Goal: Find specific page/section: Find specific page/section

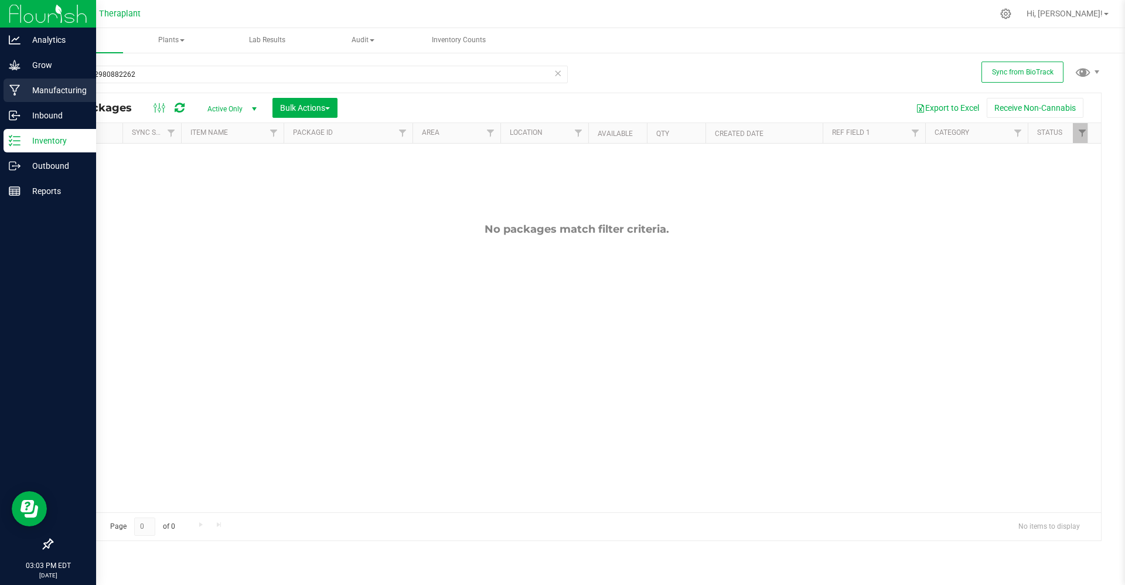
click at [6, 84] on div "Manufacturing" at bounding box center [50, 90] width 93 height 23
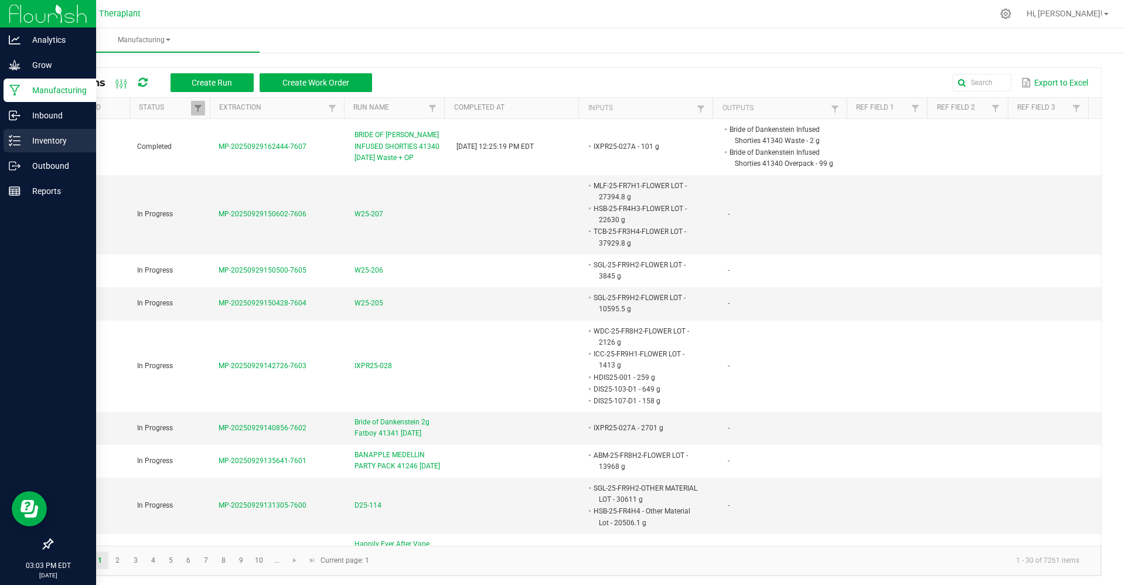
click at [26, 134] on p "Inventory" at bounding box center [56, 141] width 70 height 14
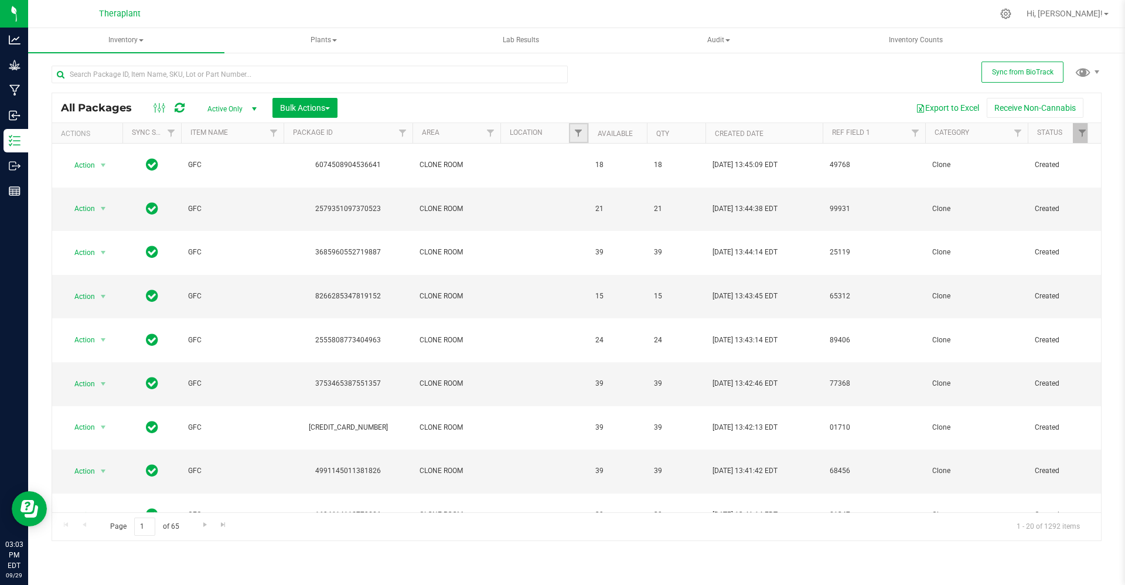
click at [572, 135] on link "Filter" at bounding box center [578, 133] width 19 height 20
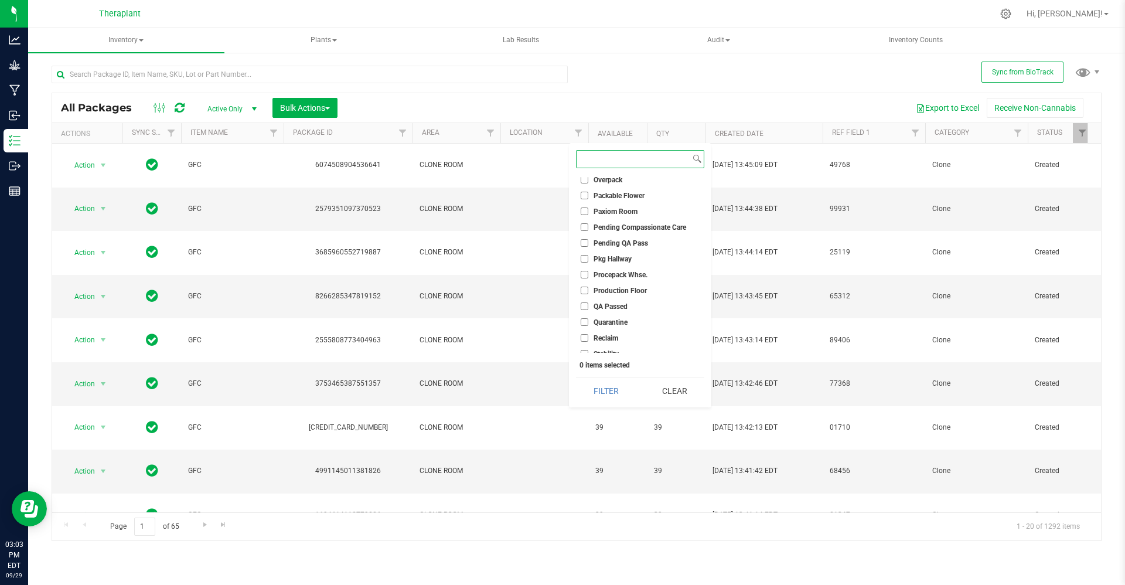
scroll to position [470, 0]
click at [603, 329] on span "WIP - Pending Approval" at bounding box center [632, 331] width 76 height 7
click at [589, 329] on input "WIP - Pending Approval" at bounding box center [585, 331] width 8 height 8
checkbox input "true"
click at [607, 342] on li "WIP - Pending Labeling" at bounding box center [640, 347] width 128 height 12
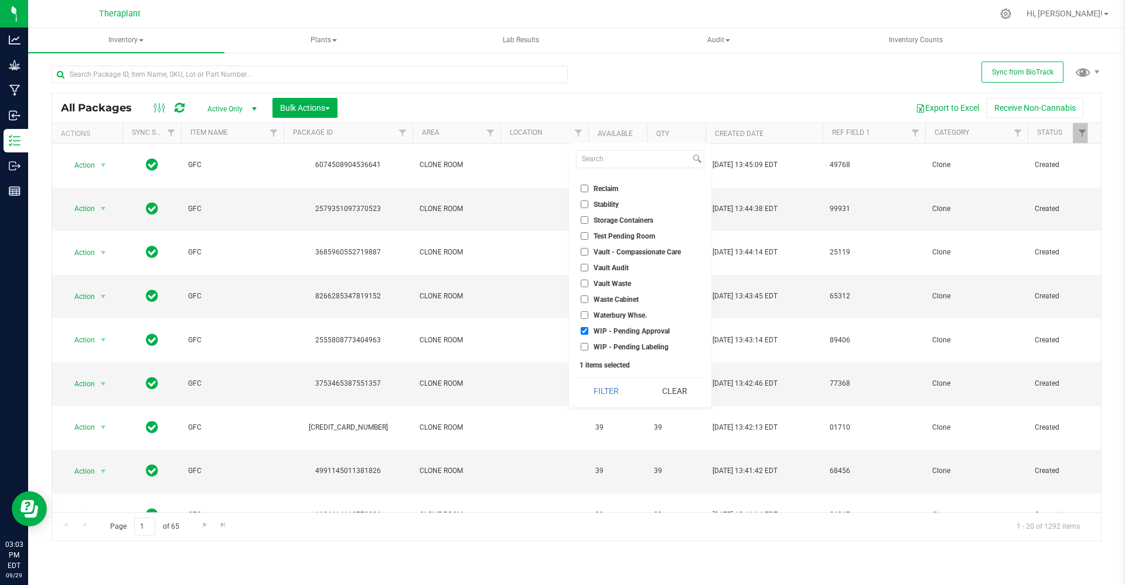
click at [587, 352] on li "WIP - Pending Labeling" at bounding box center [640, 347] width 128 height 12
click at [586, 351] on li "WIP - Pending Labeling" at bounding box center [640, 347] width 128 height 12
click at [586, 345] on input "WIP - Pending Labeling" at bounding box center [585, 347] width 8 height 8
checkbox input "true"
click at [598, 385] on button "Filter" at bounding box center [606, 391] width 60 height 26
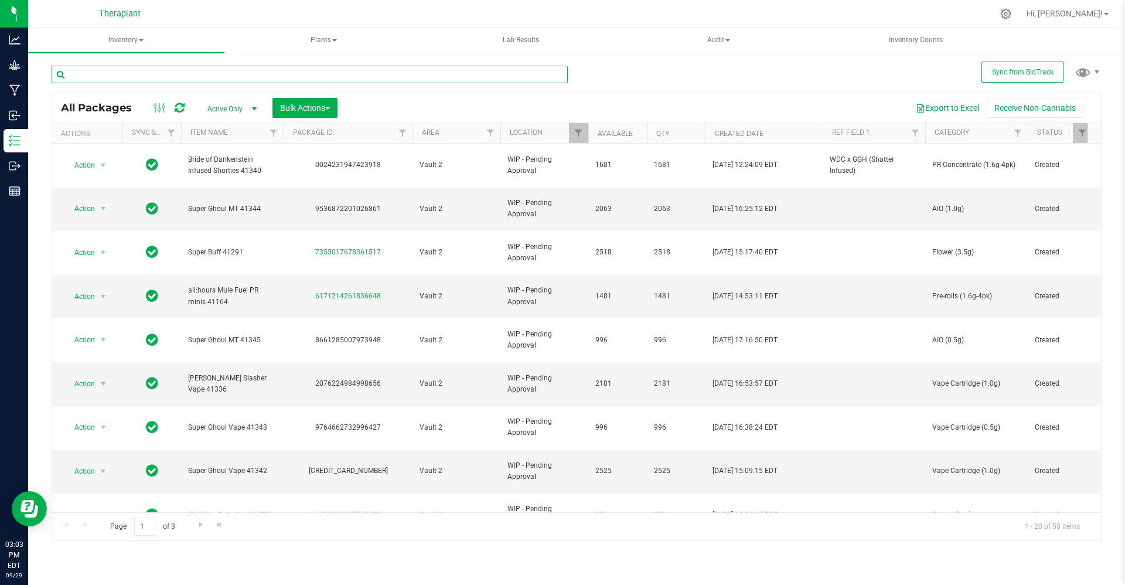
click at [164, 80] on input "text" at bounding box center [310, 75] width 516 height 18
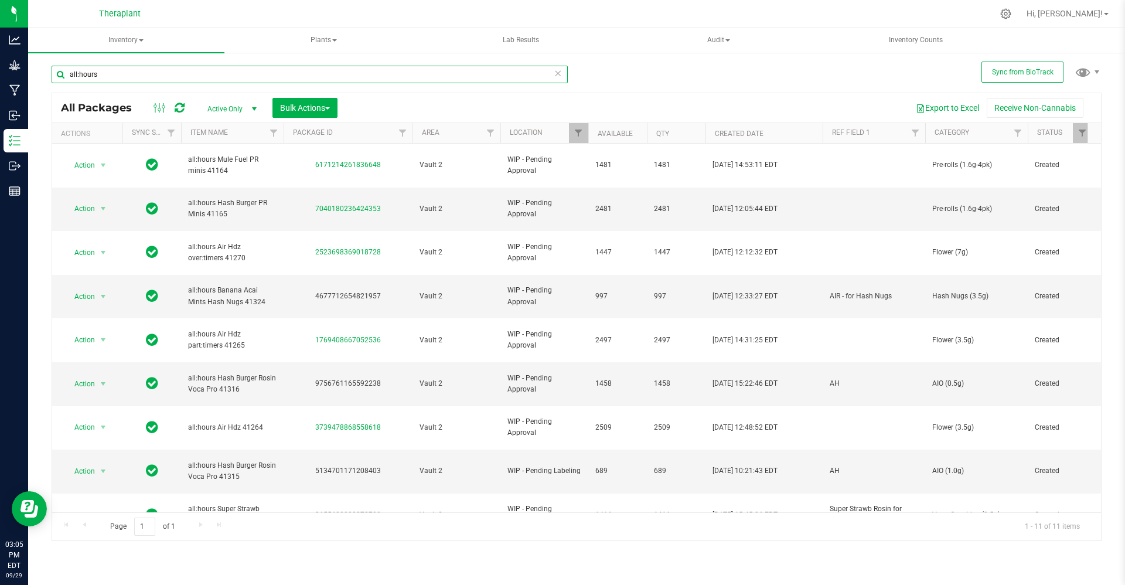
click at [1026, 134] on div at bounding box center [1028, 133] width 5 height 21
type input "all:hours"
click at [1013, 135] on link "Filter" at bounding box center [1018, 133] width 19 height 20
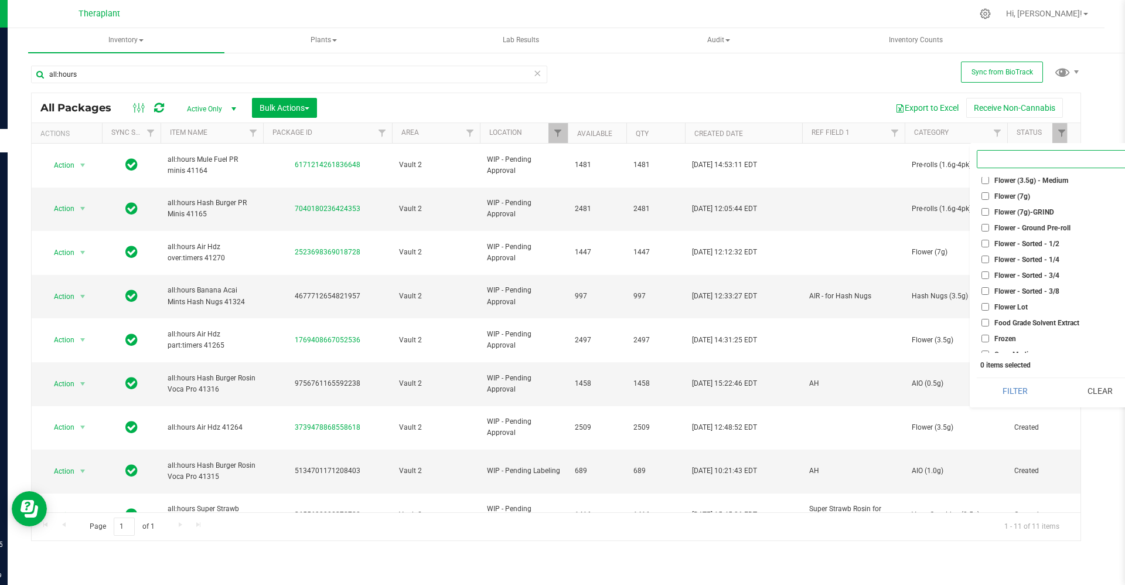
scroll to position [617, 0]
click at [1006, 196] on span "Flower (7g)" at bounding box center [1013, 199] width 36 height 7
click at [989, 196] on input "Flower (7g)" at bounding box center [986, 200] width 8 height 8
checkbox input "true"
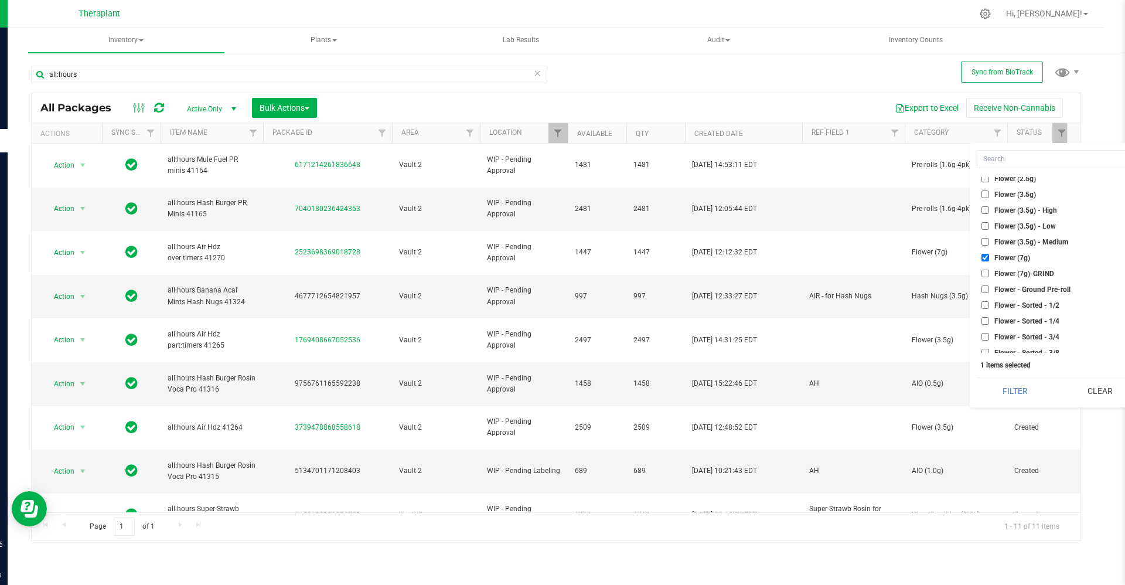
click at [1006, 195] on span "Flower (3.5g)" at bounding box center [1016, 194] width 42 height 7
click at [989, 195] on input "Flower (3.5g)" at bounding box center [986, 195] width 8 height 8
checkbox input "true"
click at [1006, 385] on button "Filter" at bounding box center [1015, 391] width 77 height 26
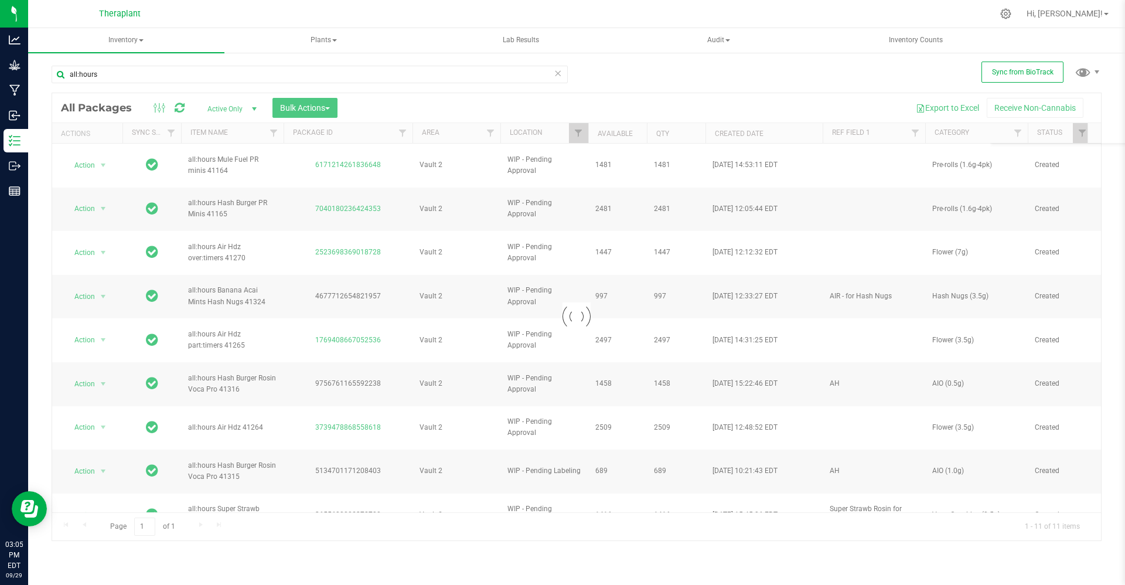
scroll to position [0, 0]
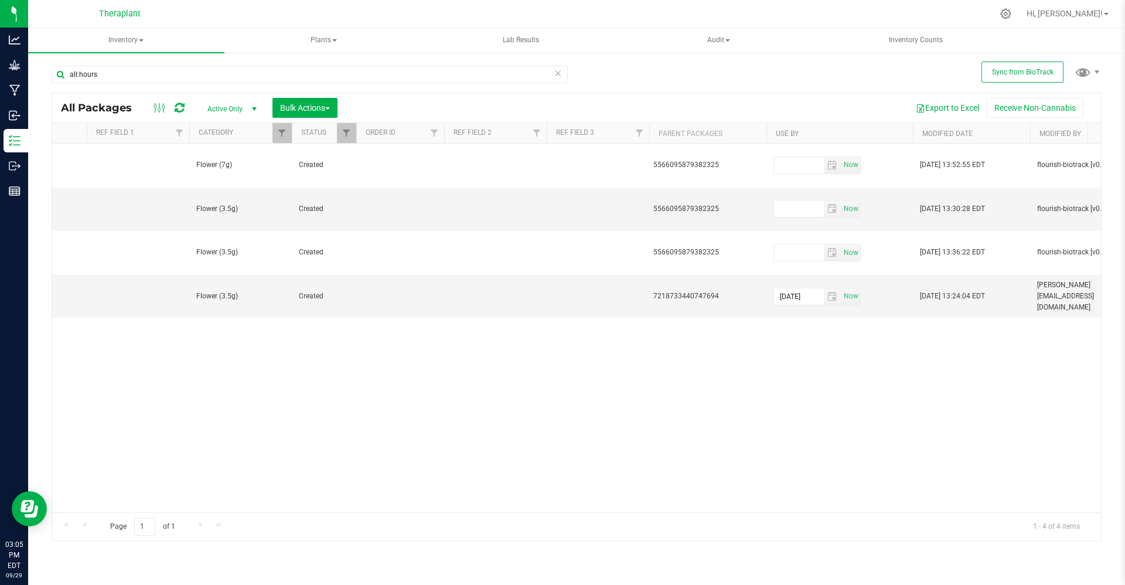
scroll to position [0, 689]
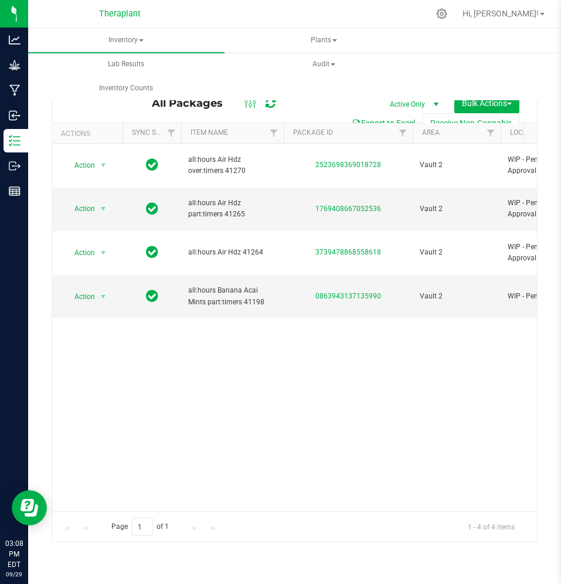
click at [271, 395] on div "Action Action Adjust qty Create package Edit attributes Global inventory Locate…" at bounding box center [294, 328] width 485 height 368
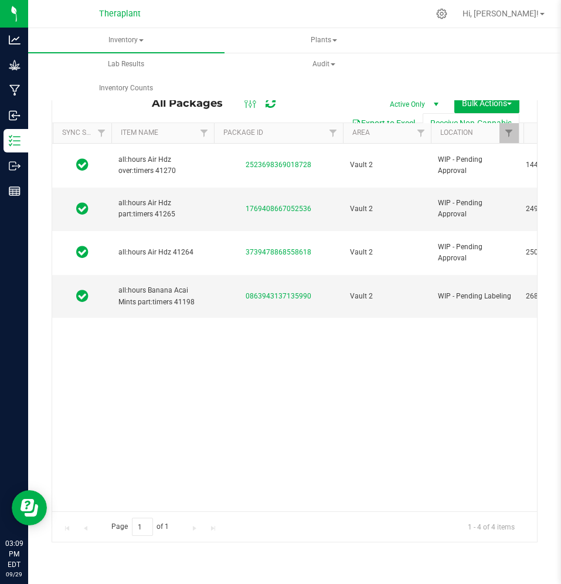
scroll to position [0, 96]
